Goal: Book appointment/travel/reservation

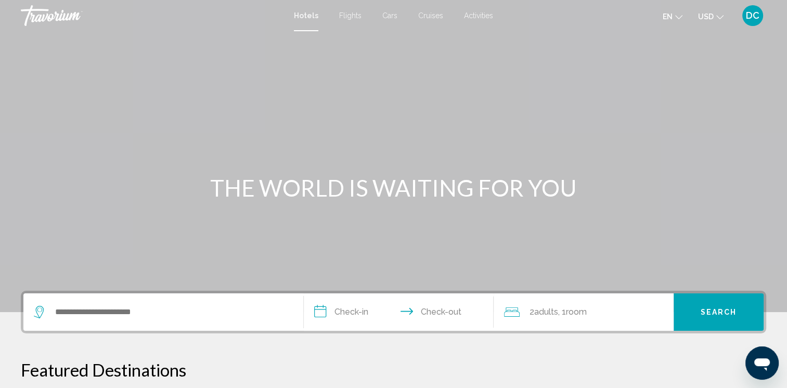
click at [701, 70] on div "Main content" at bounding box center [393, 156] width 787 height 312
click at [670, 13] on span "en" at bounding box center [668, 16] width 10 height 8
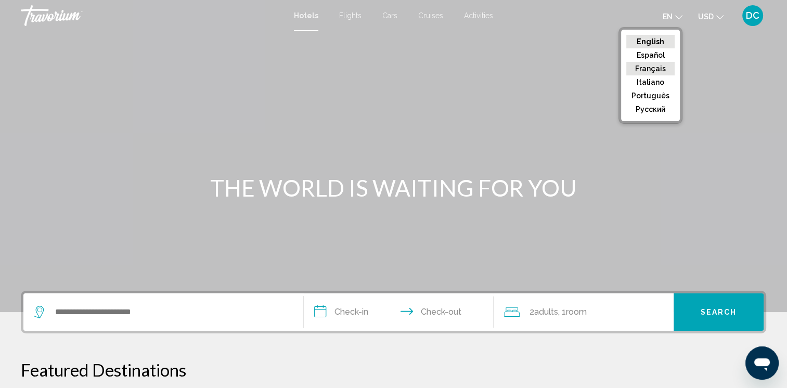
click at [654, 70] on button "Français" at bounding box center [650, 69] width 48 height 14
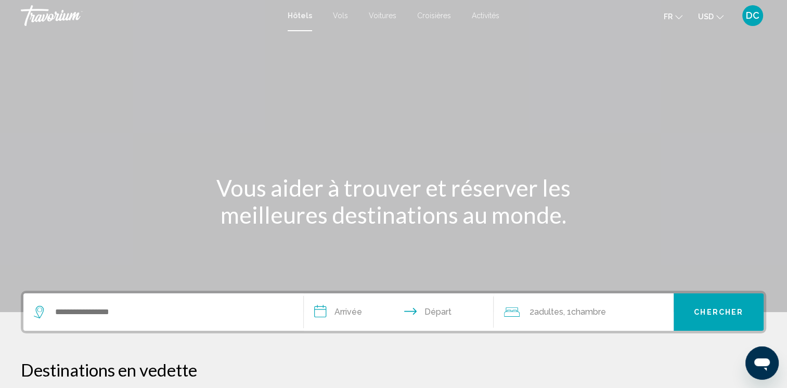
click at [720, 17] on icon "Change currency" at bounding box center [719, 17] width 7 height 7
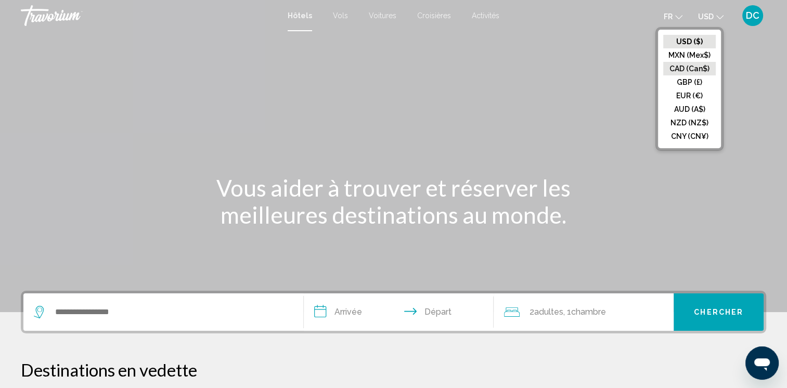
click at [679, 69] on button "CAD (Can$)" at bounding box center [689, 69] width 53 height 14
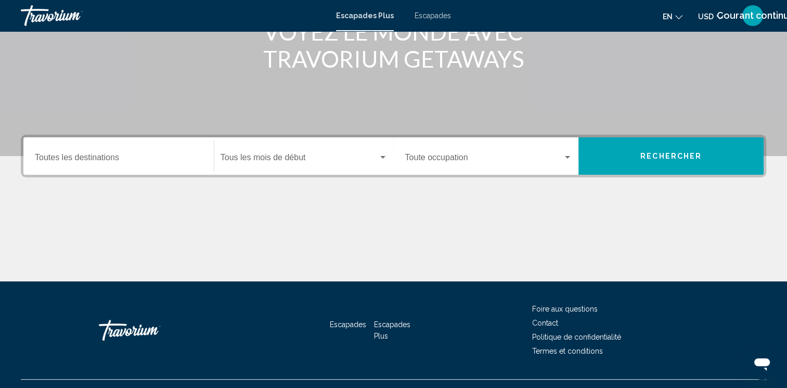
click at [381, 170] on div "Start Month Tous les mois de début" at bounding box center [304, 156] width 167 height 33
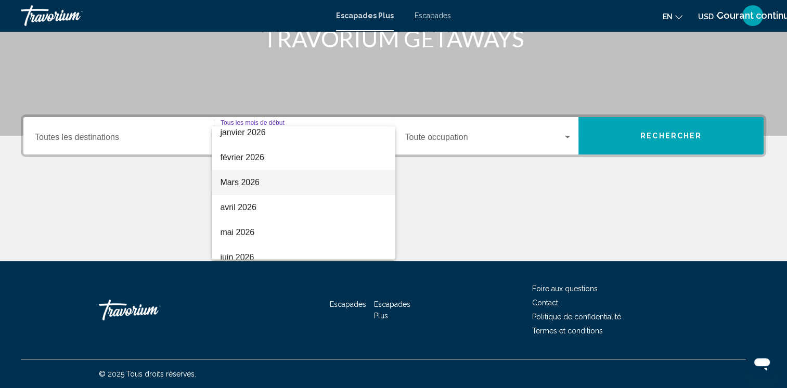
scroll to position [156, 0]
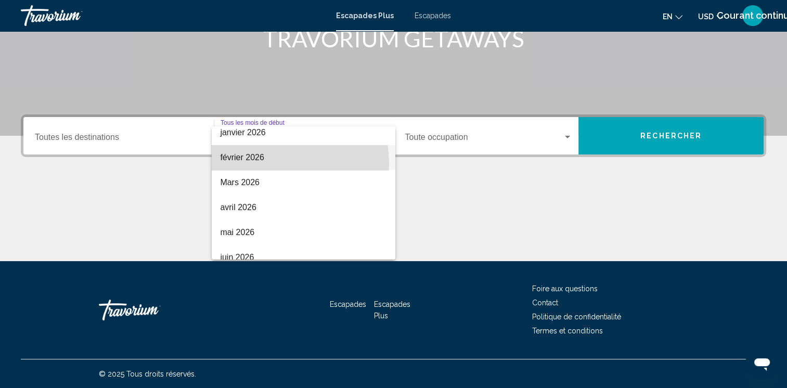
click at [263, 164] on span "février 2026" at bounding box center [303, 157] width 167 height 25
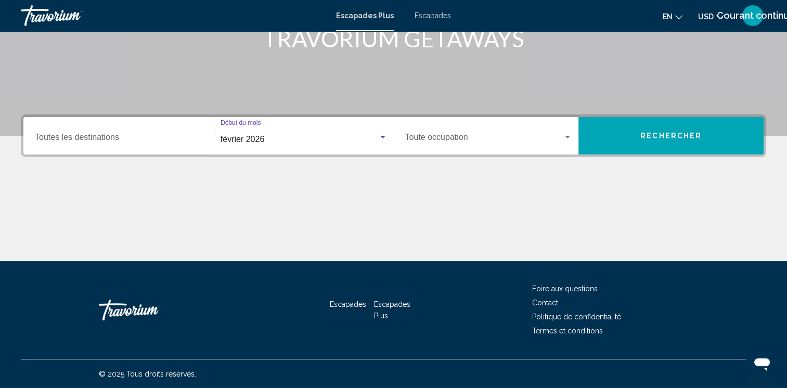
click at [177, 142] on input "Destination Toutes les destinations" at bounding box center [118, 139] width 167 height 9
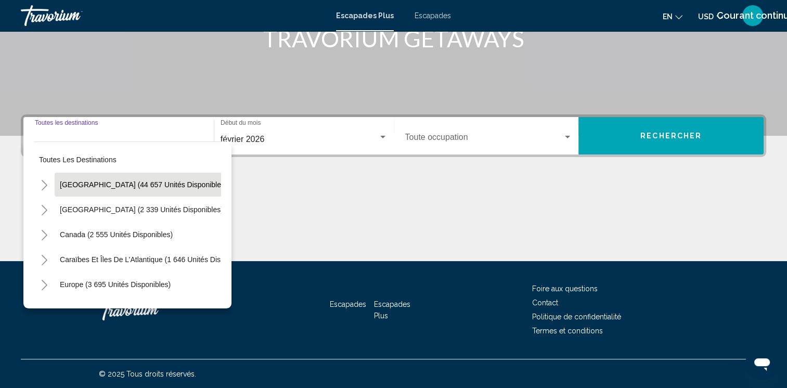
click at [164, 177] on button "États-Unis (44 657 unités disponibles)" at bounding box center [144, 185] width 178 height 24
type input "**********"
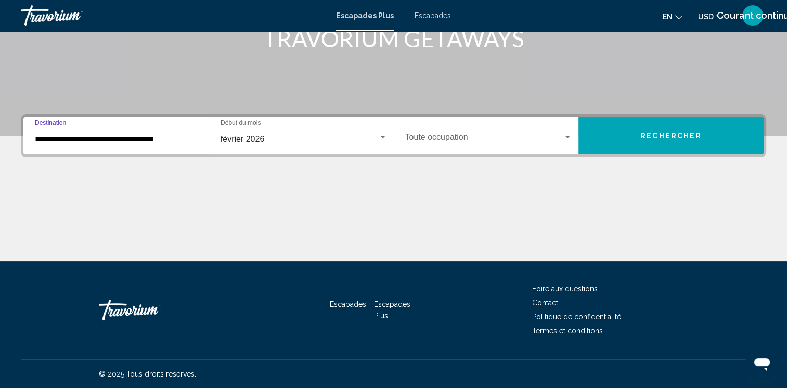
click at [420, 145] on div "Occupancy Toute occupation" at bounding box center [488, 136] width 167 height 33
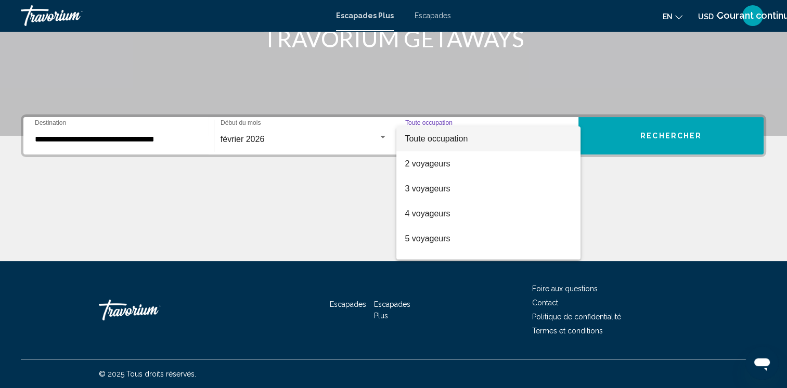
click at [662, 144] on div at bounding box center [393, 194] width 787 height 388
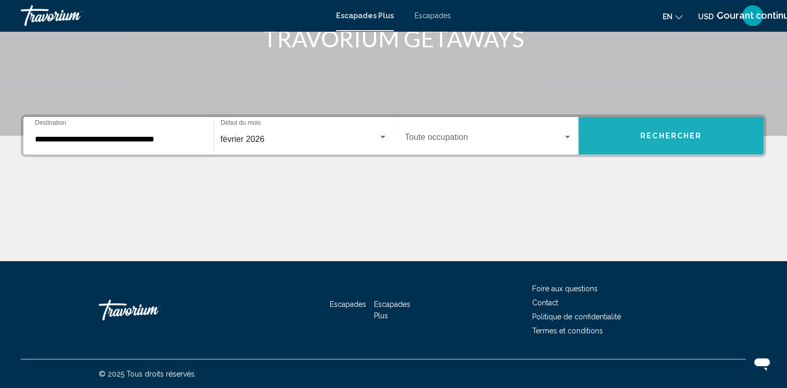
click at [652, 132] on span "Rechercher" at bounding box center [670, 136] width 61 height 8
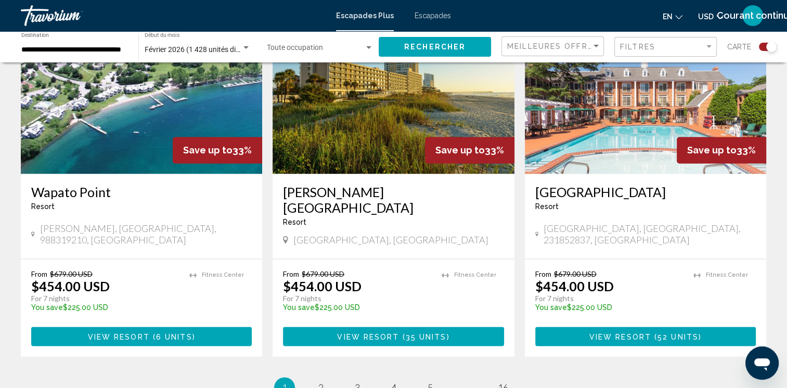
scroll to position [1659, 0]
